Goal: Transaction & Acquisition: Purchase product/service

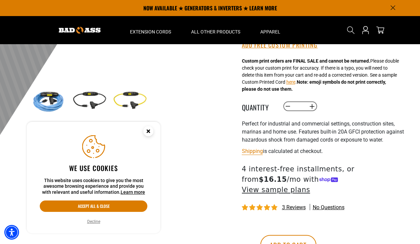
scroll to position [149, 0]
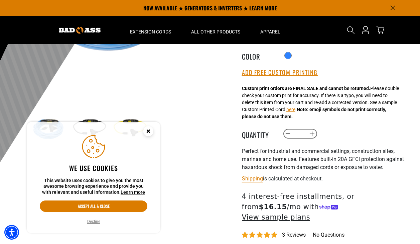
click at [148, 132] on icon "Close this option" at bounding box center [148, 131] width 2 height 2
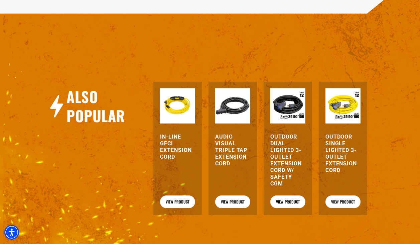
scroll to position [816, 0]
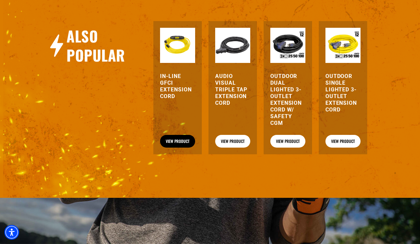
click at [173, 144] on link "View Product" at bounding box center [177, 141] width 35 height 13
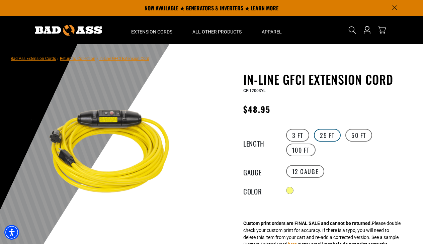
click at [326, 132] on label "25 FT" at bounding box center [327, 135] width 27 height 13
